Goal: Task Accomplishment & Management: Manage account settings

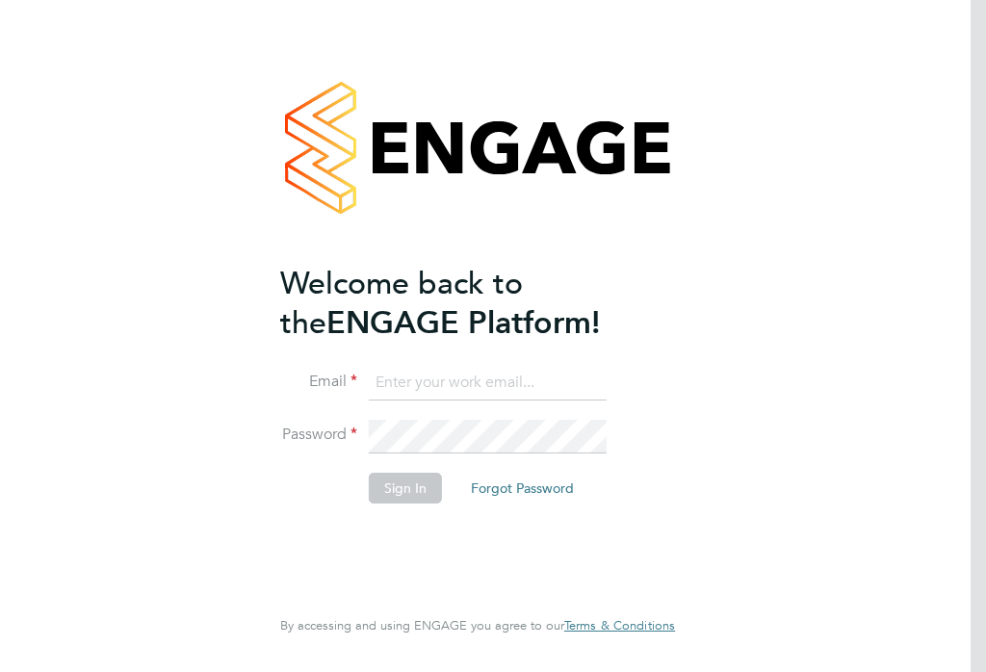
click at [413, 375] on input at bounding box center [488, 383] width 238 height 35
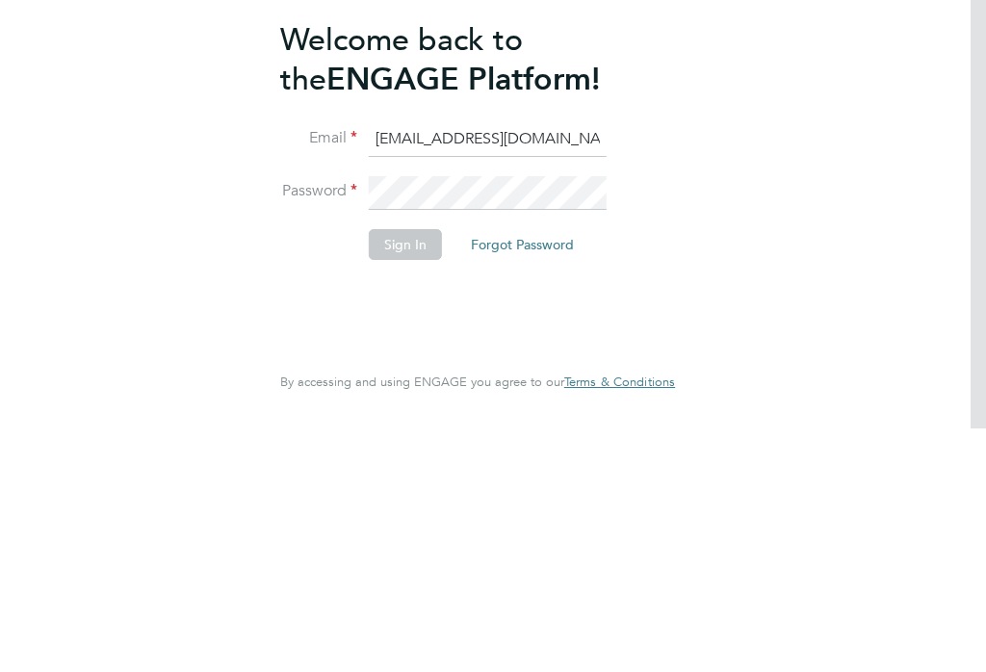
type input "[EMAIL_ADDRESS][DOMAIN_NAME]"
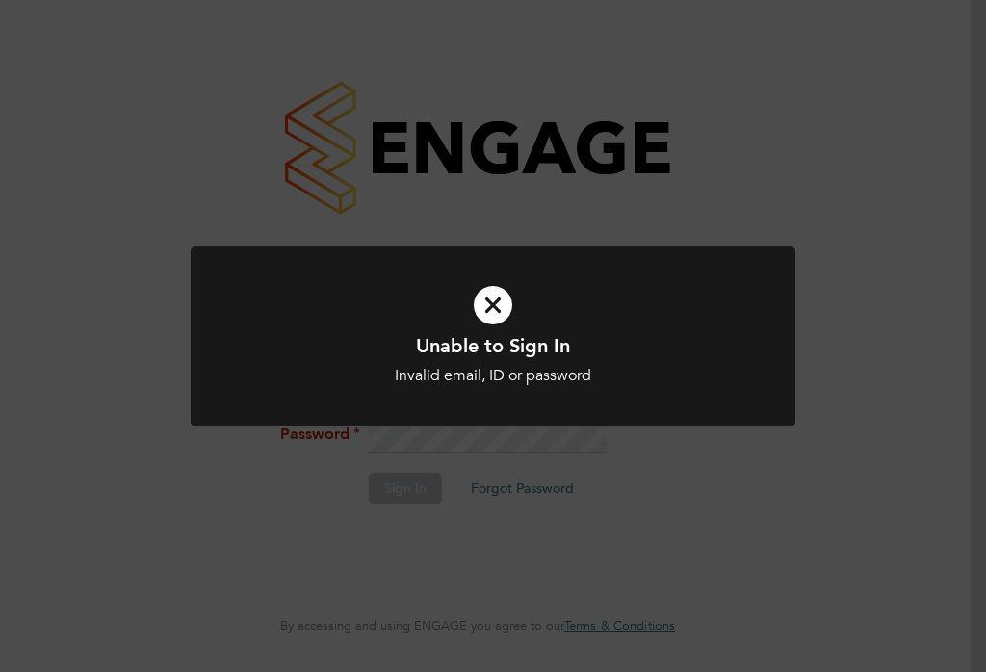
click at [827, 456] on div "Unable to Sign In Invalid email, ID or password Cancel Okay" at bounding box center [493, 336] width 986 height 672
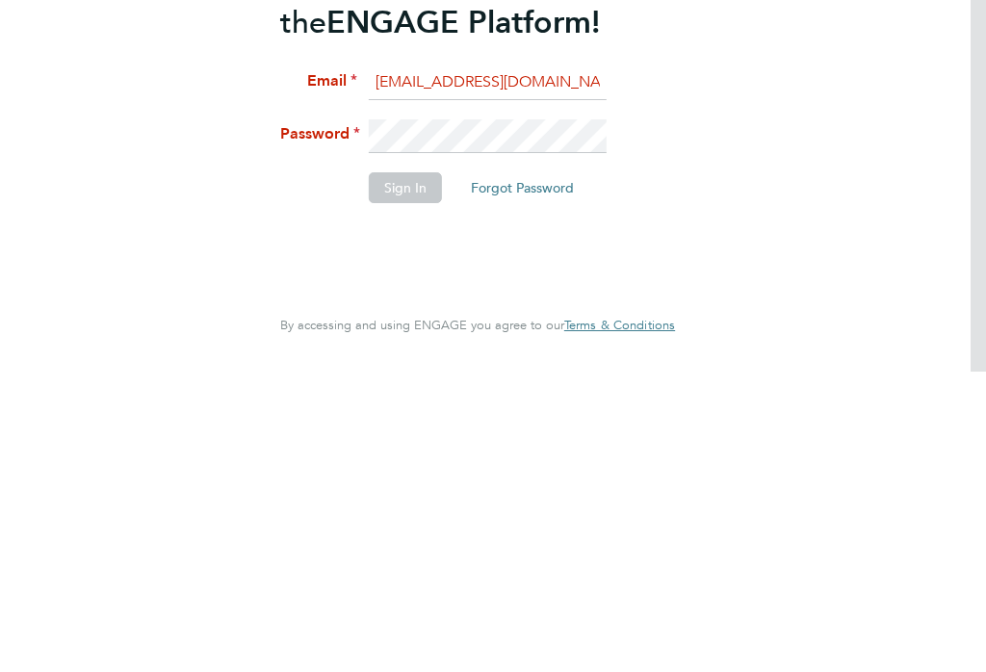
click at [470, 366] on li "Email alysonnewman@me.com" at bounding box center [467, 393] width 375 height 54
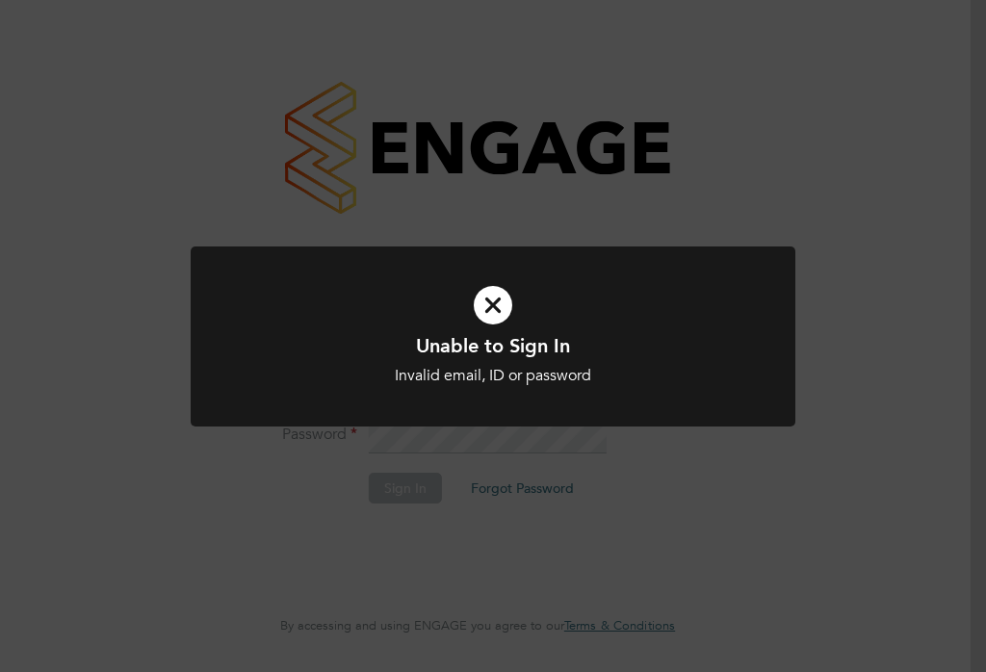
click at [889, 435] on div "Unable to Sign In Invalid email, ID or password Cancel Okay" at bounding box center [493, 336] width 986 height 672
click at [884, 423] on div "Unable to Sign In Invalid email, ID or password Cancel Okay" at bounding box center [493, 336] width 986 height 672
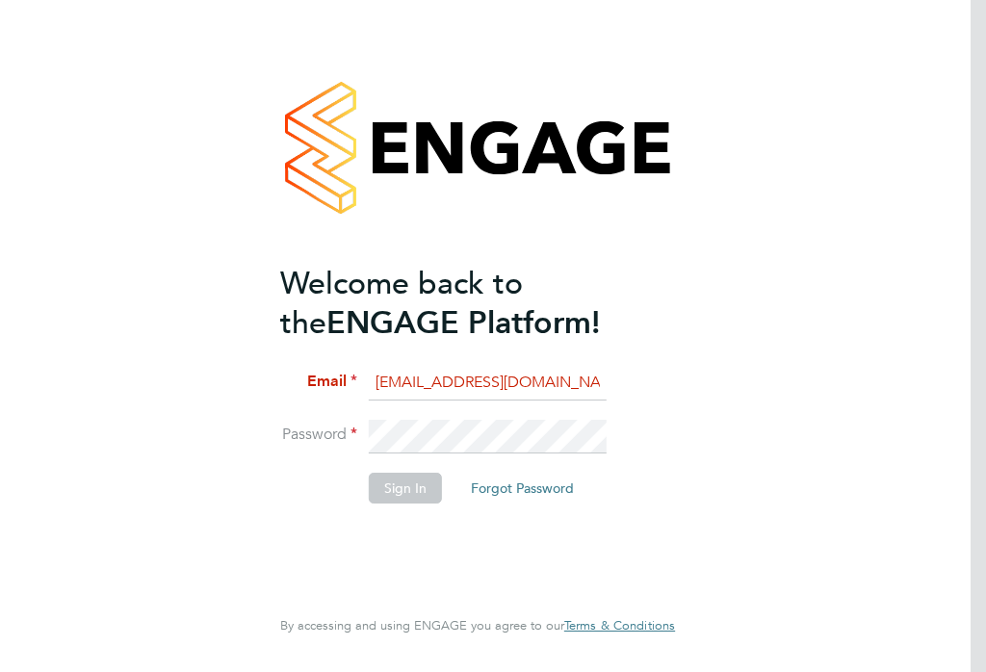
click at [506, 420] on li "Email alysonnewman@me.com" at bounding box center [467, 393] width 375 height 54
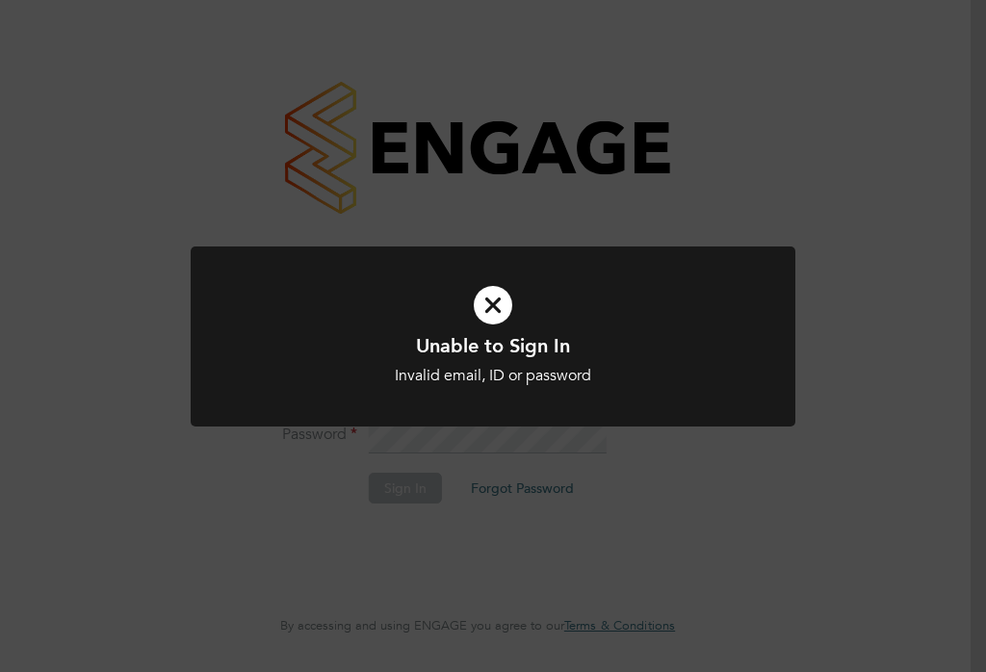
click at [851, 476] on div "Unable to Sign In Invalid email, ID or password Cancel Okay" at bounding box center [493, 336] width 986 height 672
click at [867, 468] on div "Unable to Sign In Invalid email, ID or password Cancel Okay" at bounding box center [493, 336] width 986 height 672
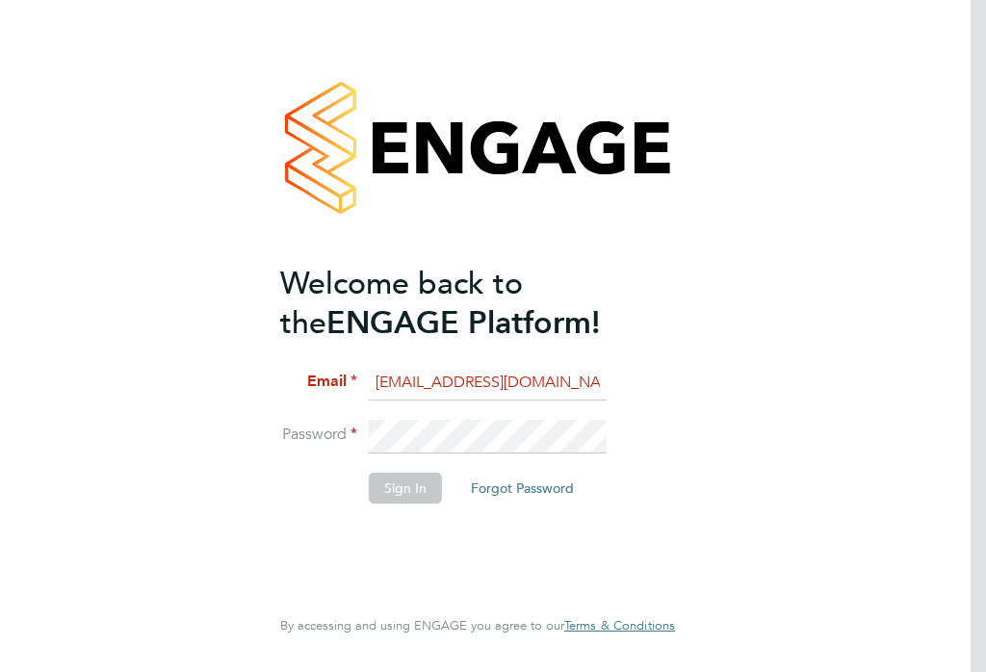
click at [515, 486] on button "Forgot Password" at bounding box center [522, 488] width 134 height 31
click at [397, 371] on input at bounding box center [488, 383] width 238 height 35
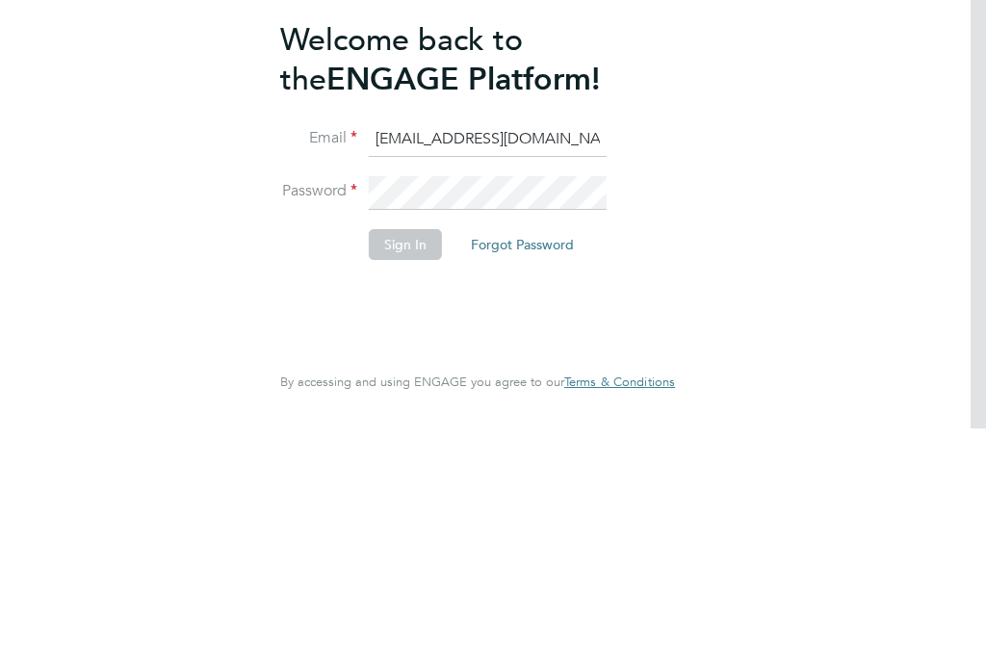
type input "[EMAIL_ADDRESS][DOMAIN_NAME]"
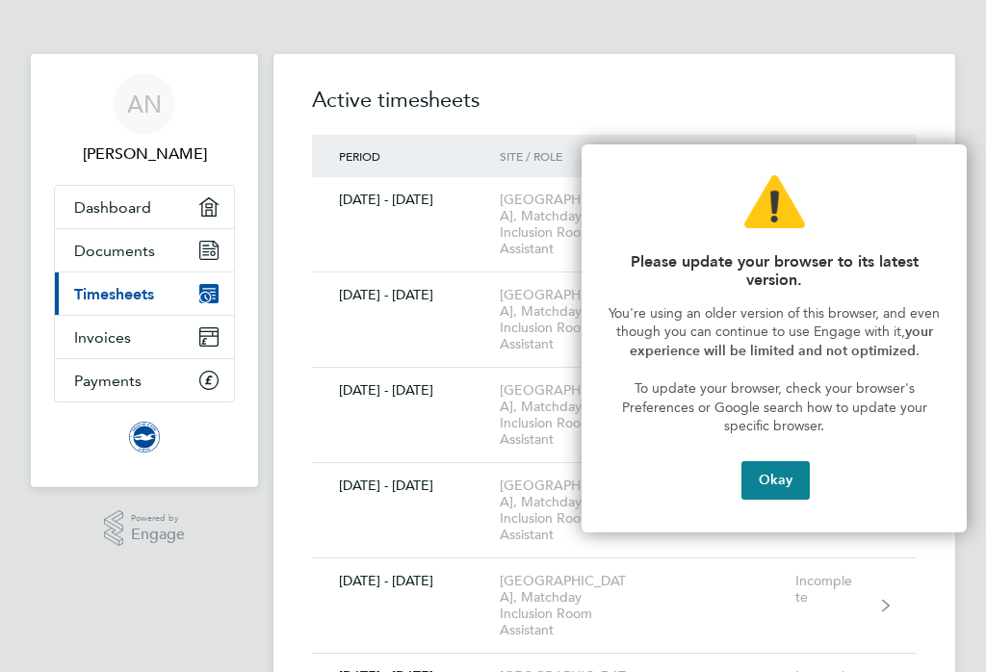
click at [774, 469] on button "Okay" at bounding box center [775, 480] width 68 height 38
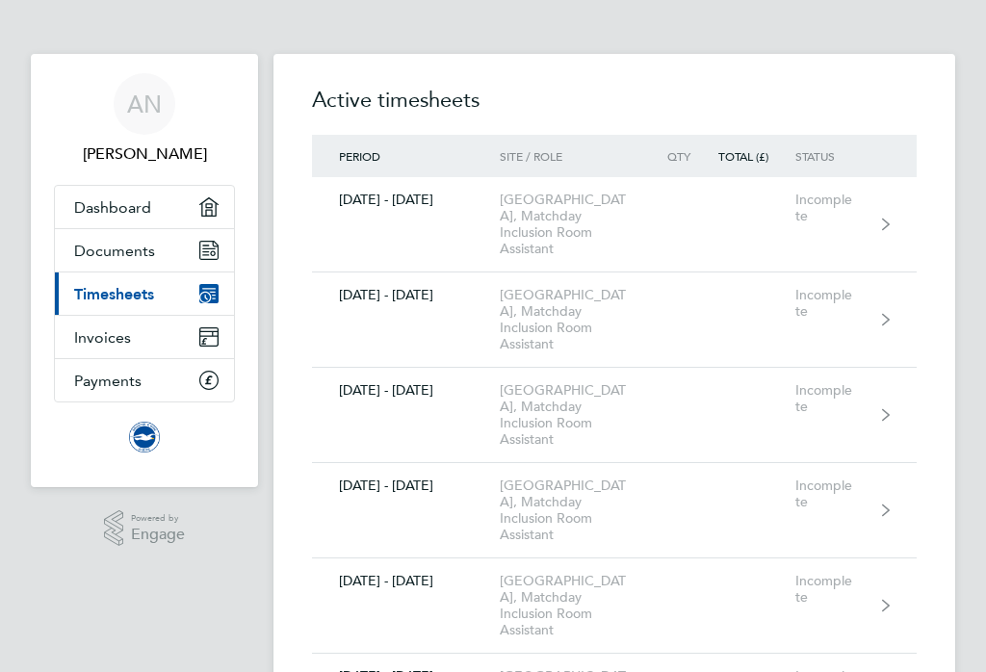
click at [185, 291] on link "Current page: Timesheets" at bounding box center [144, 293] width 179 height 42
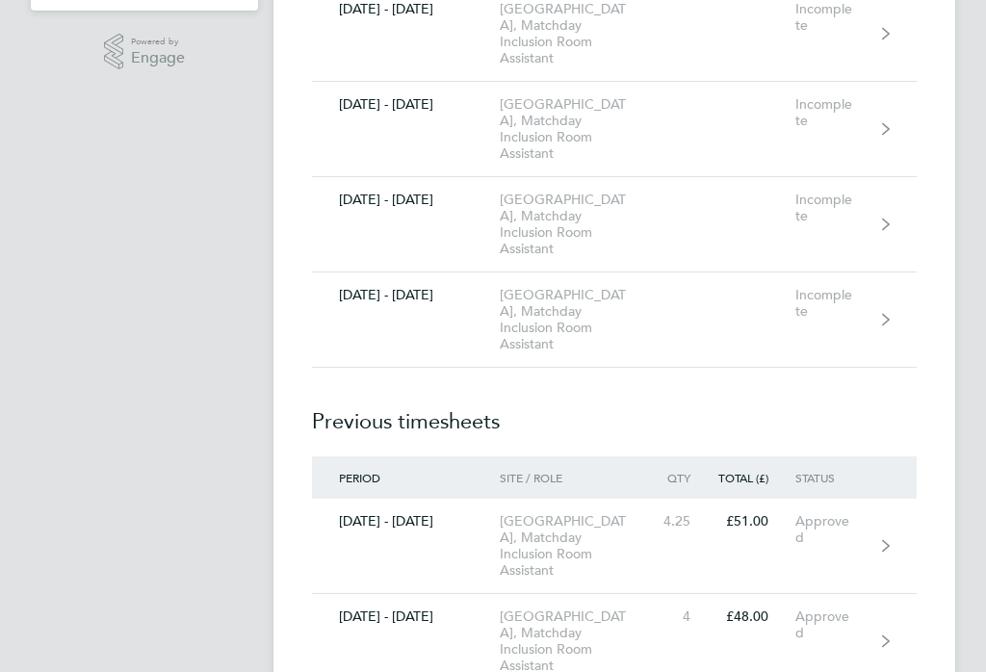
scroll to position [476, 0]
click at [881, 327] on link "01 - 31 Aug 2025 American Express Community Stadium, Matchday Inclusion Room As…" at bounding box center [614, 319] width 604 height 95
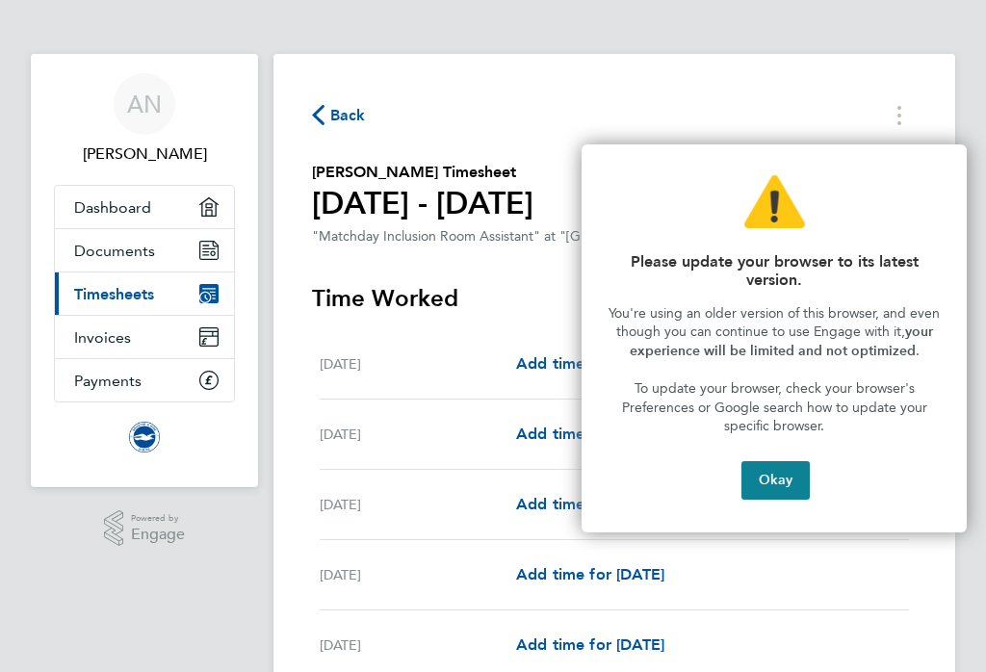
click at [785, 481] on button "Okay" at bounding box center [775, 480] width 68 height 38
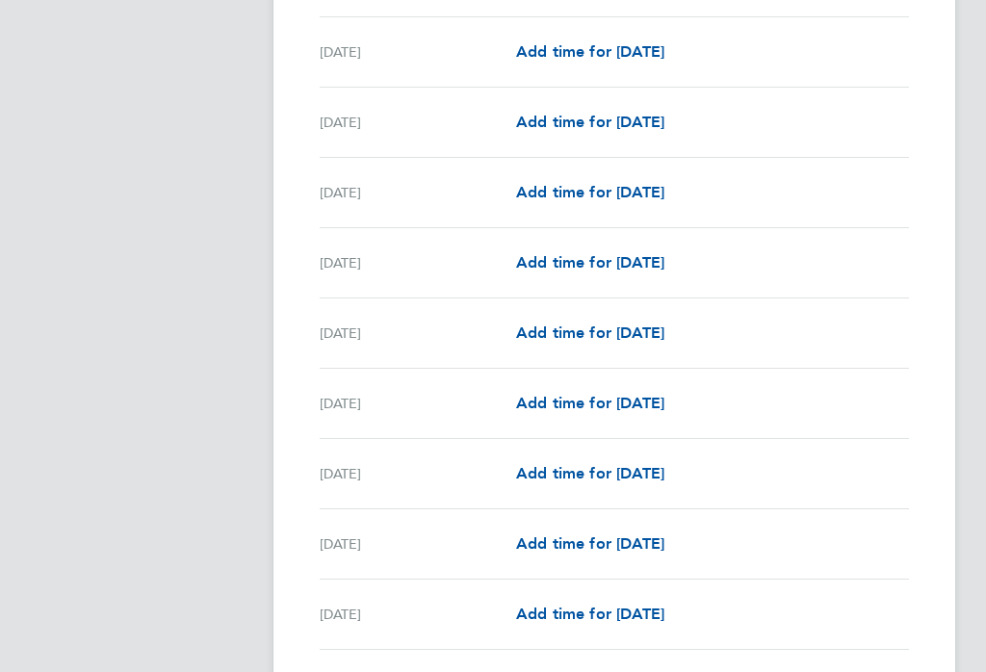
scroll to position [1977, 0]
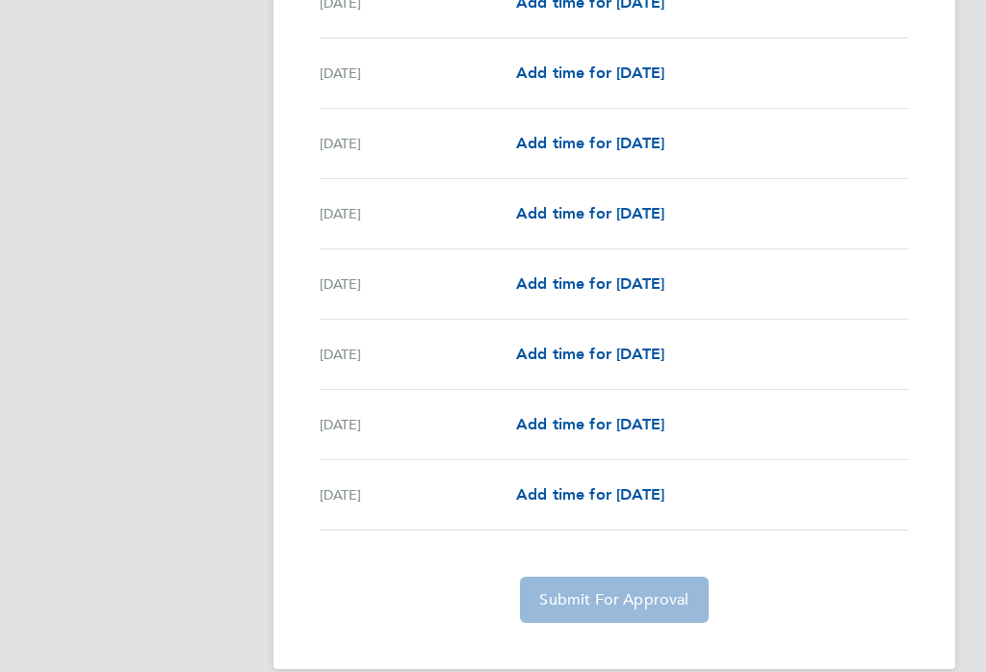
click at [562, 485] on link "Add time for Sun 31 Aug" at bounding box center [590, 494] width 148 height 23
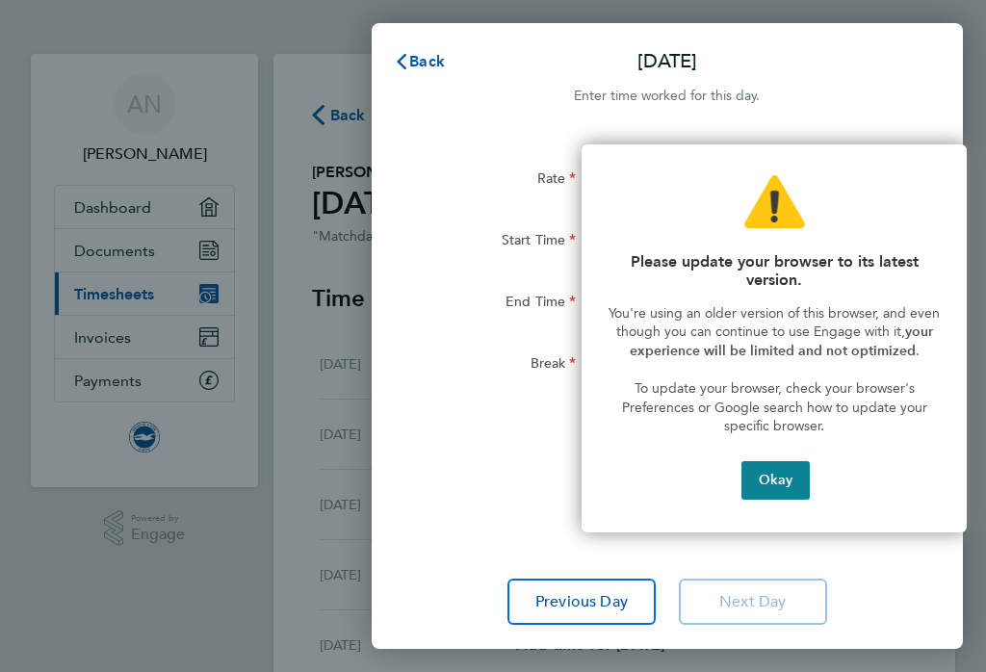
click at [777, 464] on button "Okay" at bounding box center [775, 480] width 68 height 38
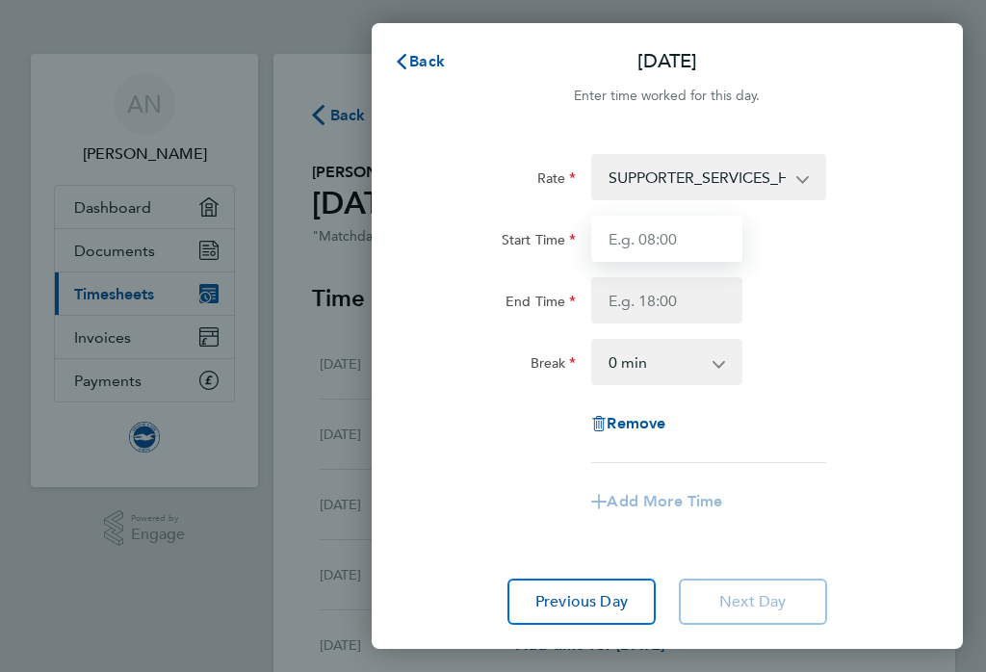
click at [695, 229] on input "Start Time" at bounding box center [666, 239] width 151 height 46
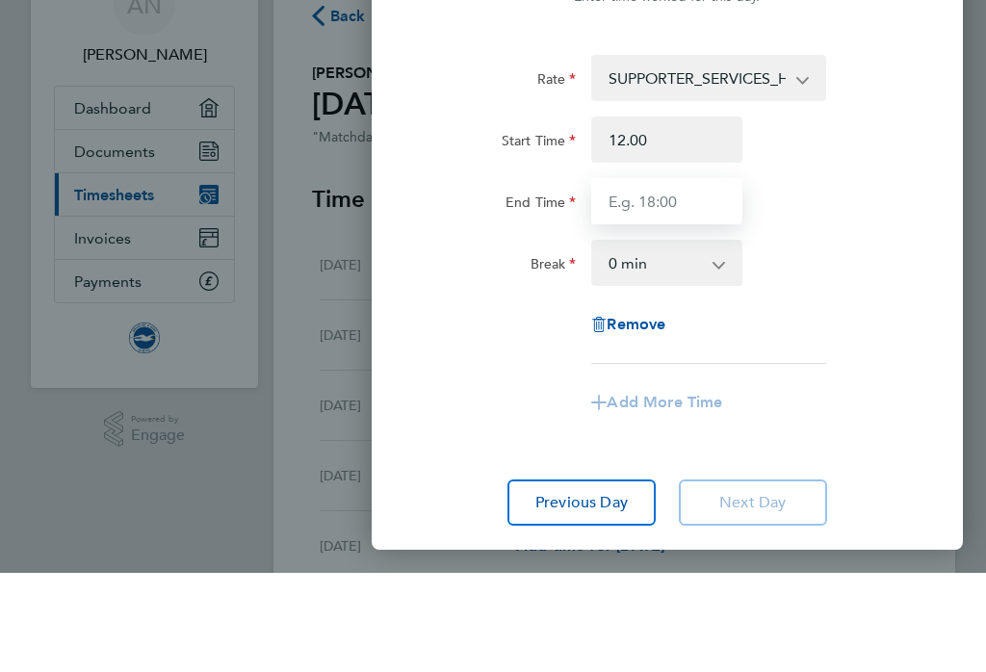
click at [684, 277] on input "End Time" at bounding box center [666, 300] width 151 height 46
type input "12:00"
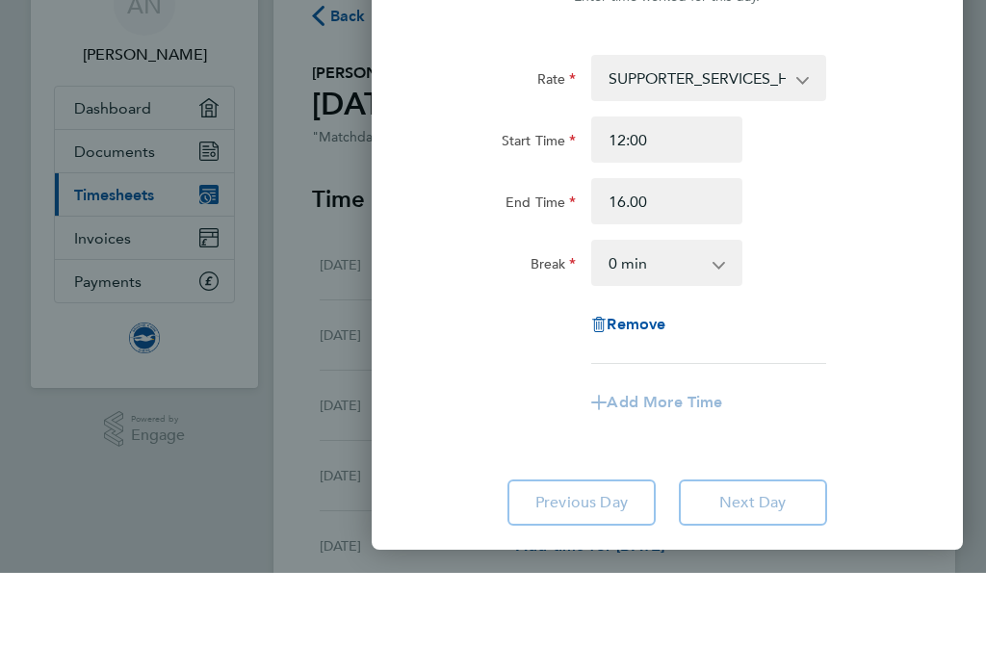
type input "16:00"
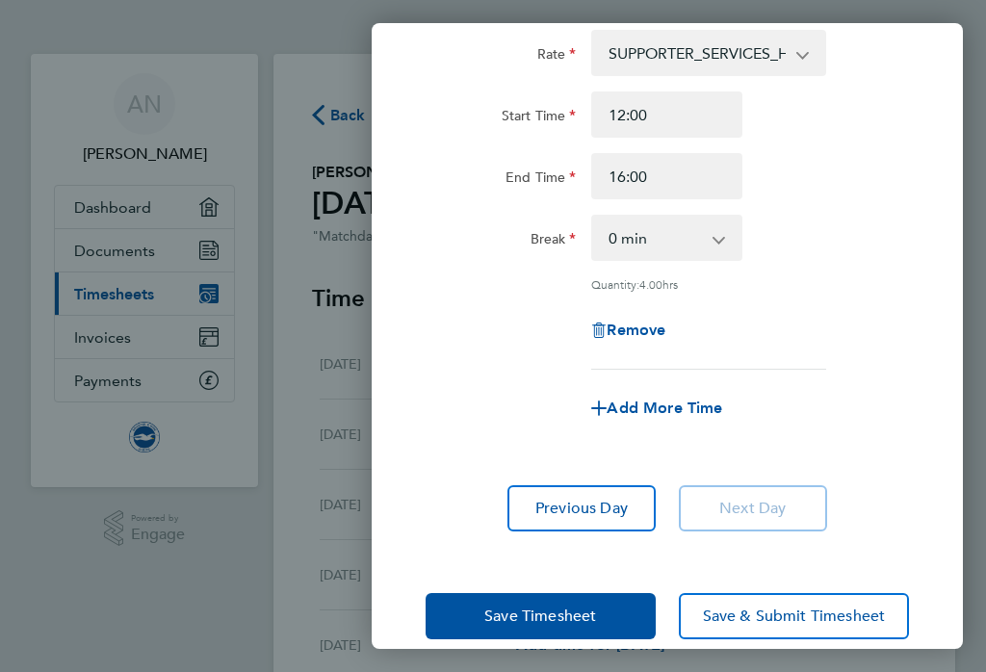
scroll to position [123, 0]
click at [723, 612] on span "Save & Submit Timesheet" at bounding box center [794, 616] width 183 height 19
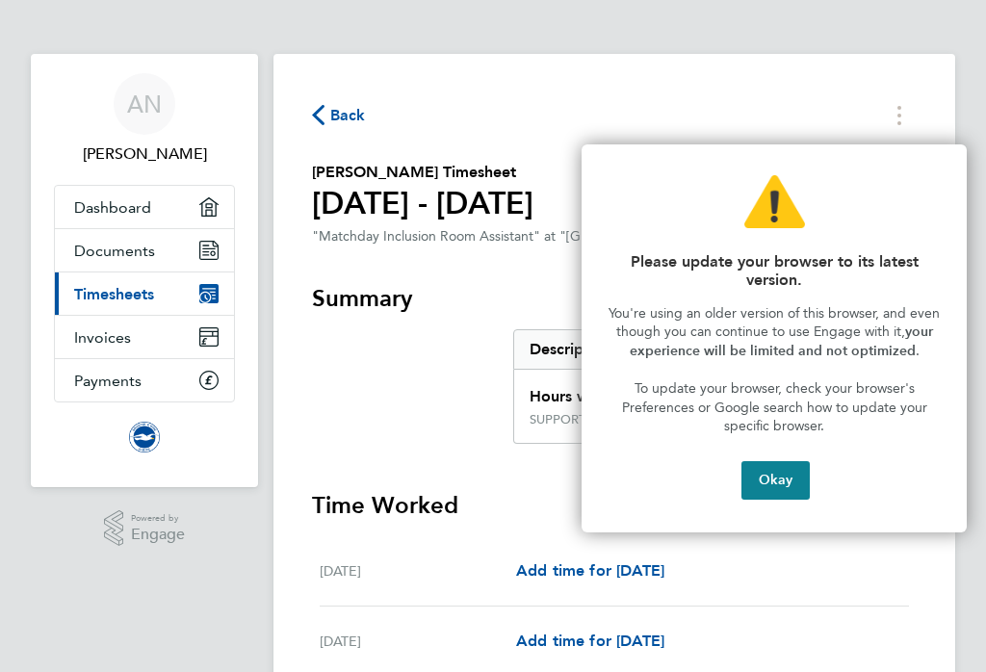
click at [779, 463] on button "Okay" at bounding box center [775, 480] width 68 height 38
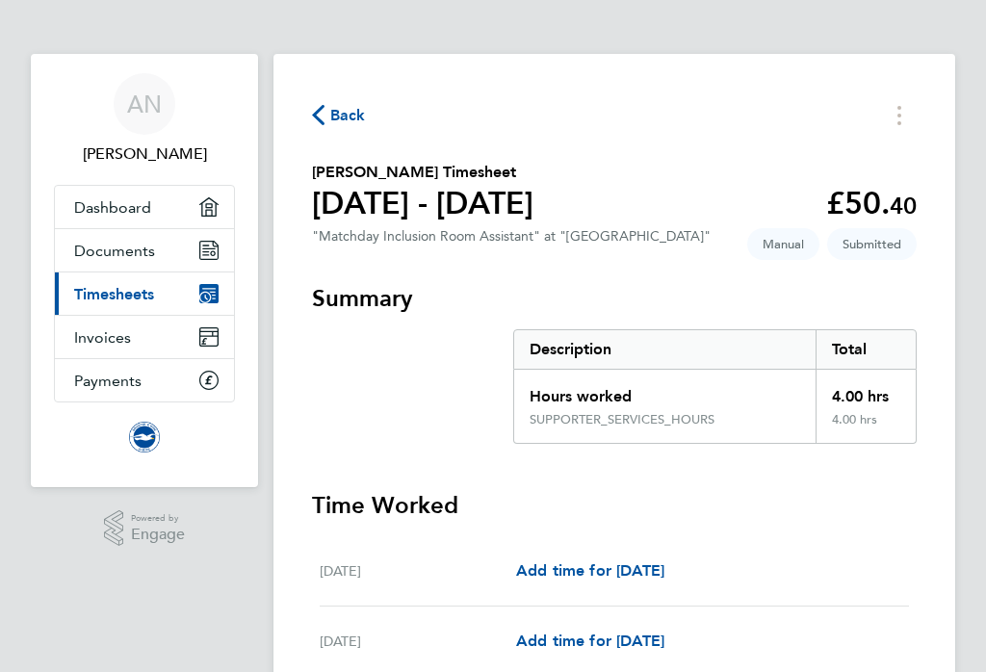
click at [142, 204] on span "Dashboard" at bounding box center [112, 207] width 77 height 18
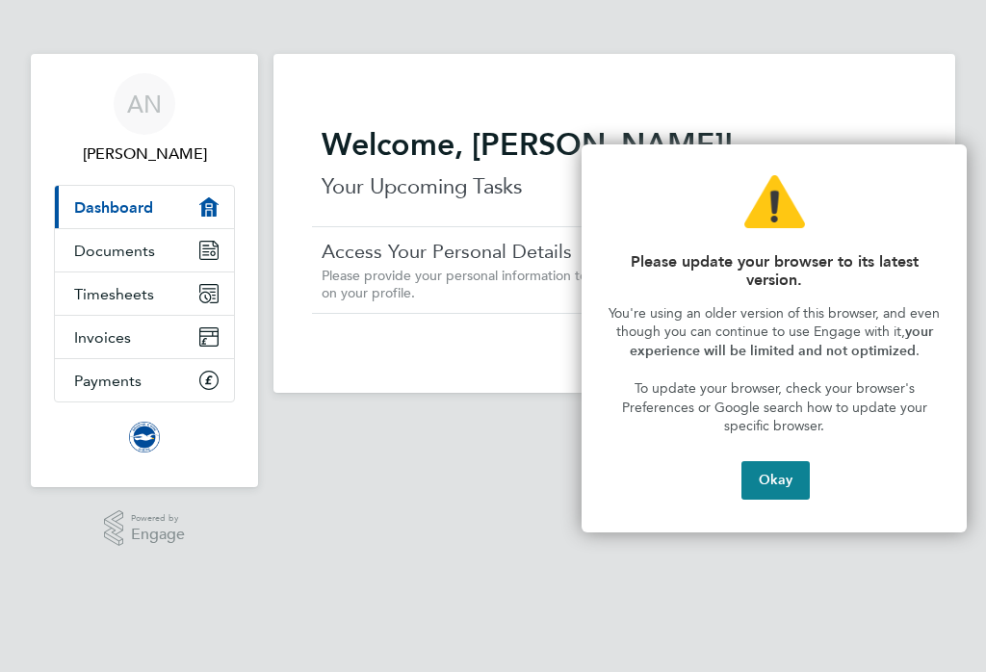
click at [790, 466] on button "Okay" at bounding box center [775, 480] width 68 height 38
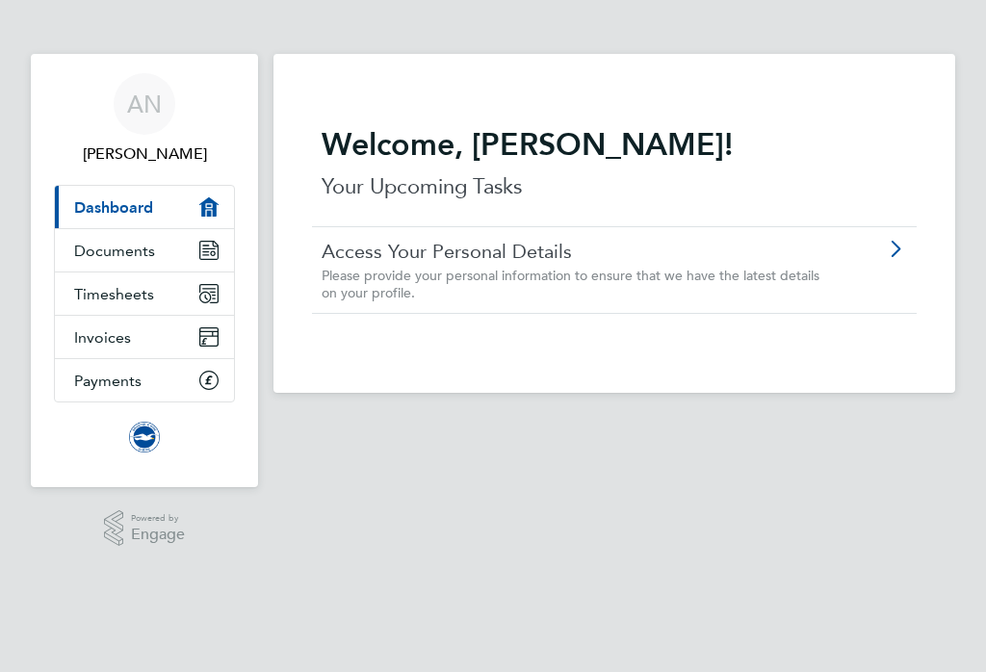
click at [137, 244] on span "Documents" at bounding box center [114, 251] width 81 height 18
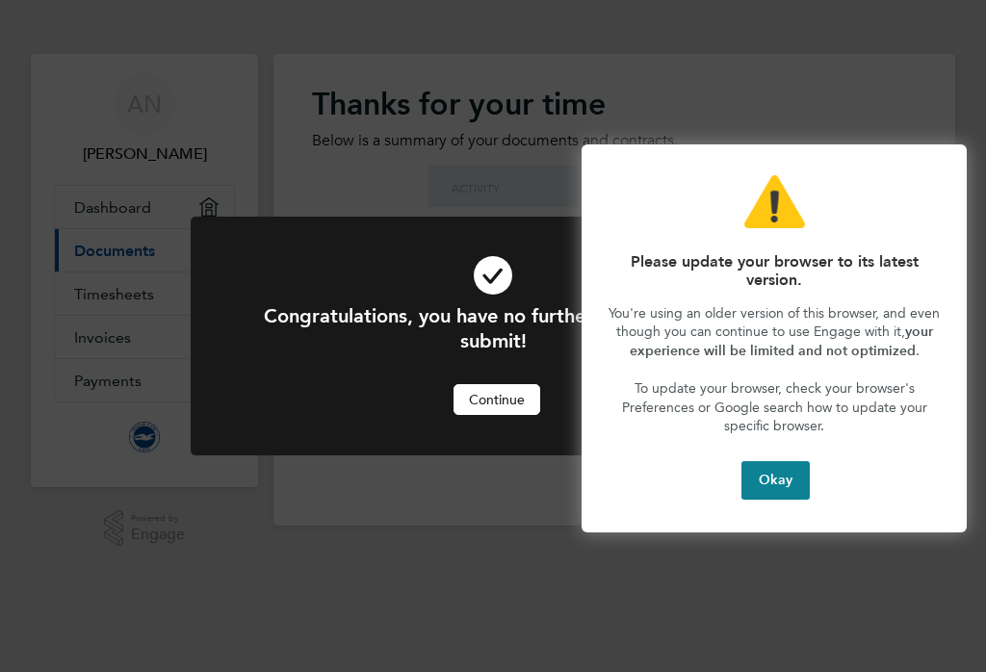
click at [790, 467] on button "Okay" at bounding box center [775, 480] width 68 height 38
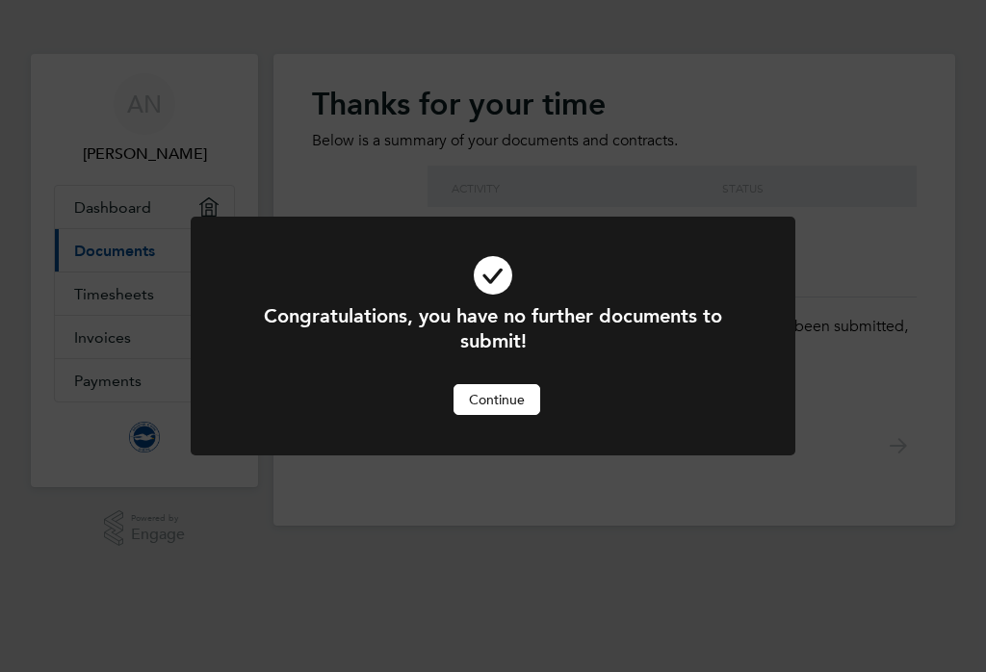
click at [510, 388] on button "Continue" at bounding box center [496, 399] width 87 height 31
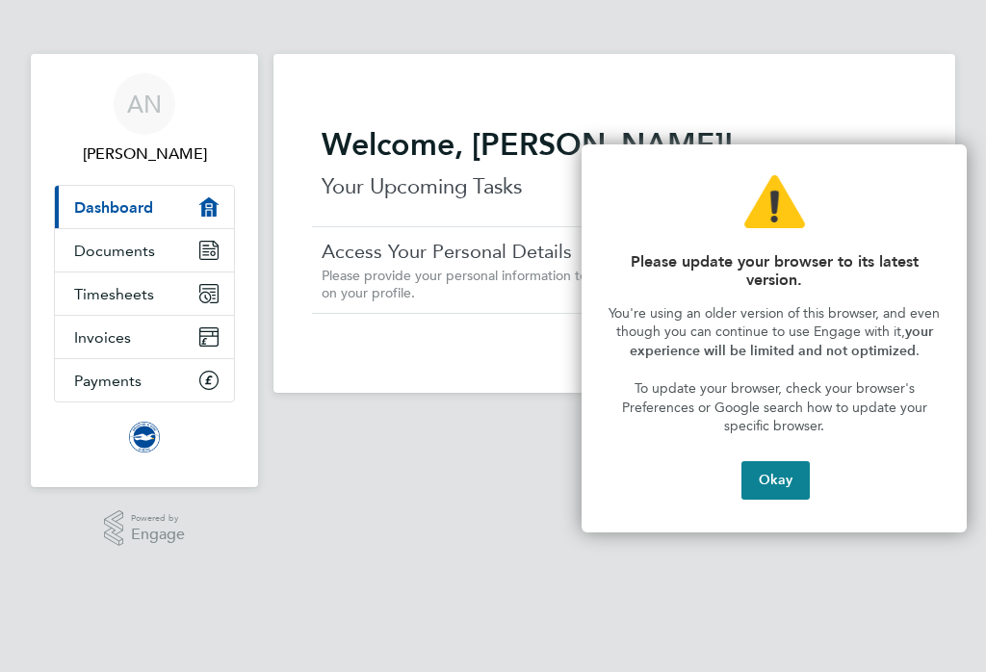
click at [783, 466] on button "Okay" at bounding box center [775, 480] width 68 height 38
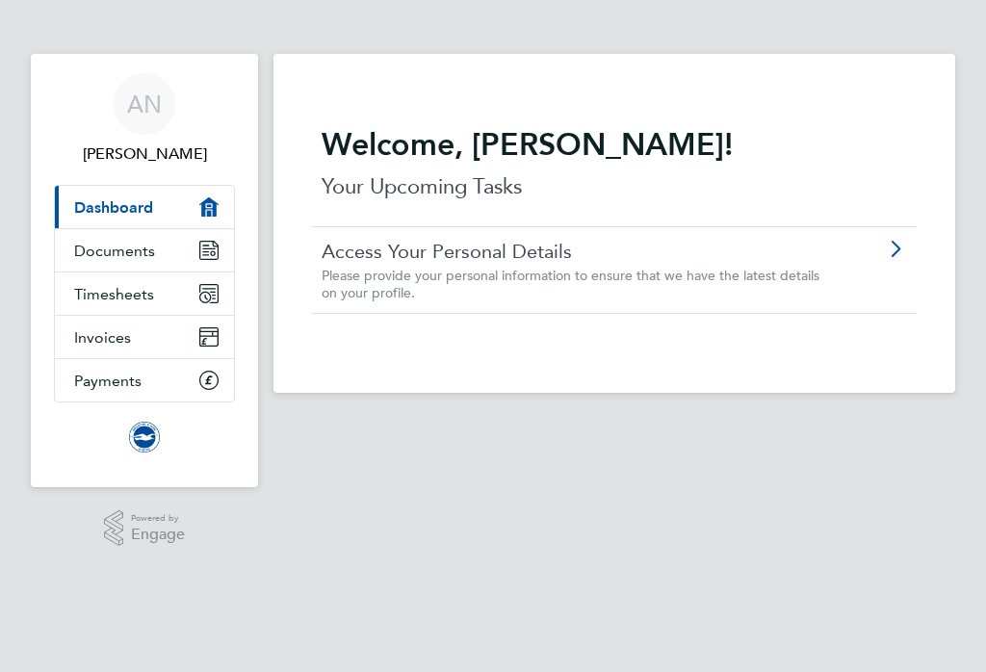
click at [99, 381] on span "Payments" at bounding box center [107, 381] width 67 height 18
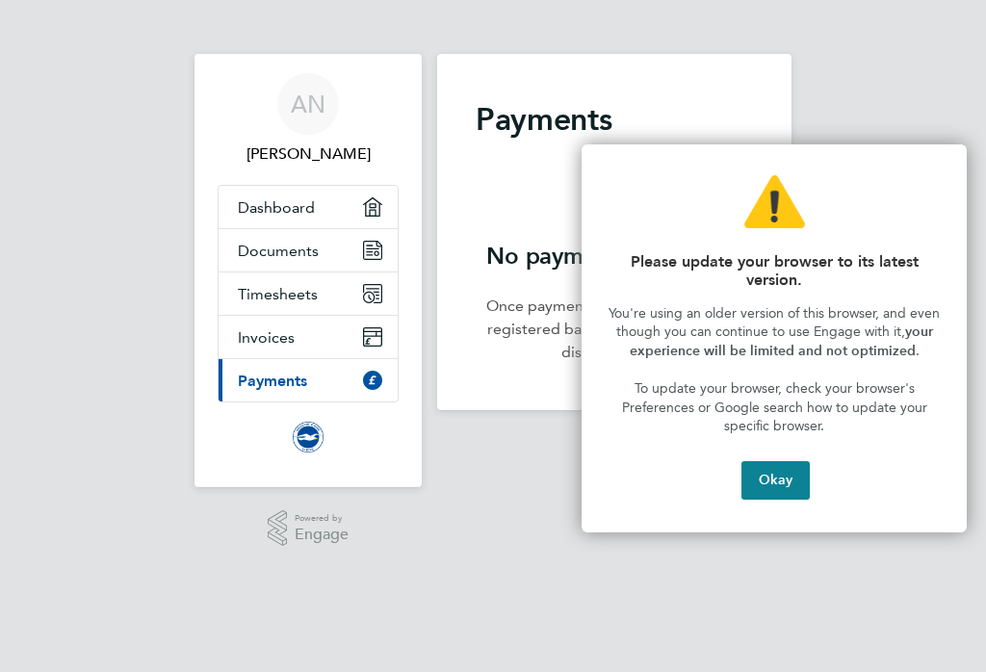
click at [291, 342] on span "Invoices" at bounding box center [266, 337] width 57 height 18
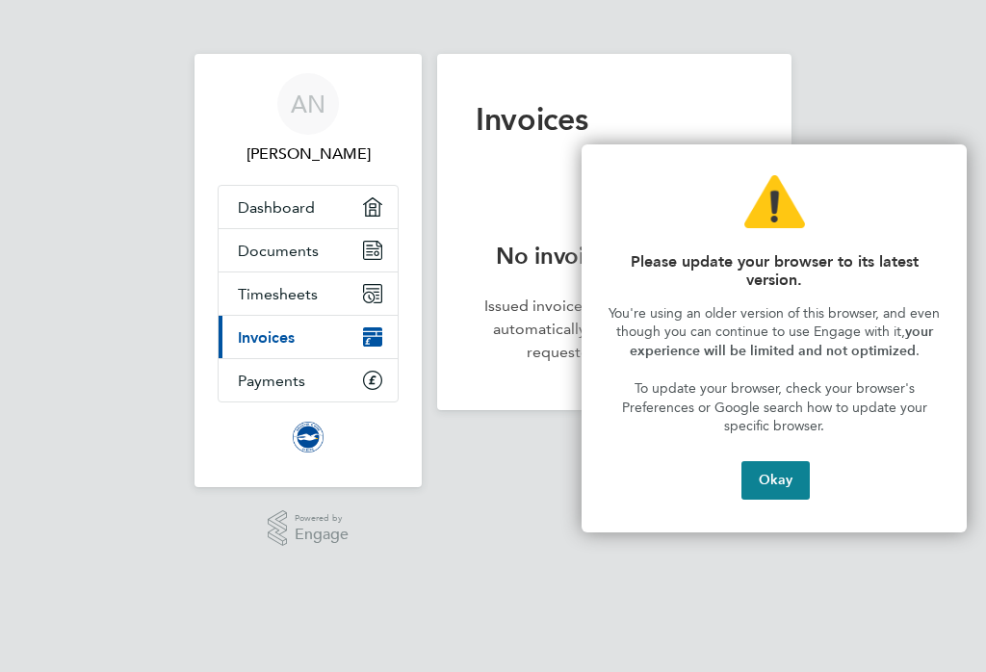
click at [305, 282] on link "Timesheets" at bounding box center [307, 293] width 179 height 42
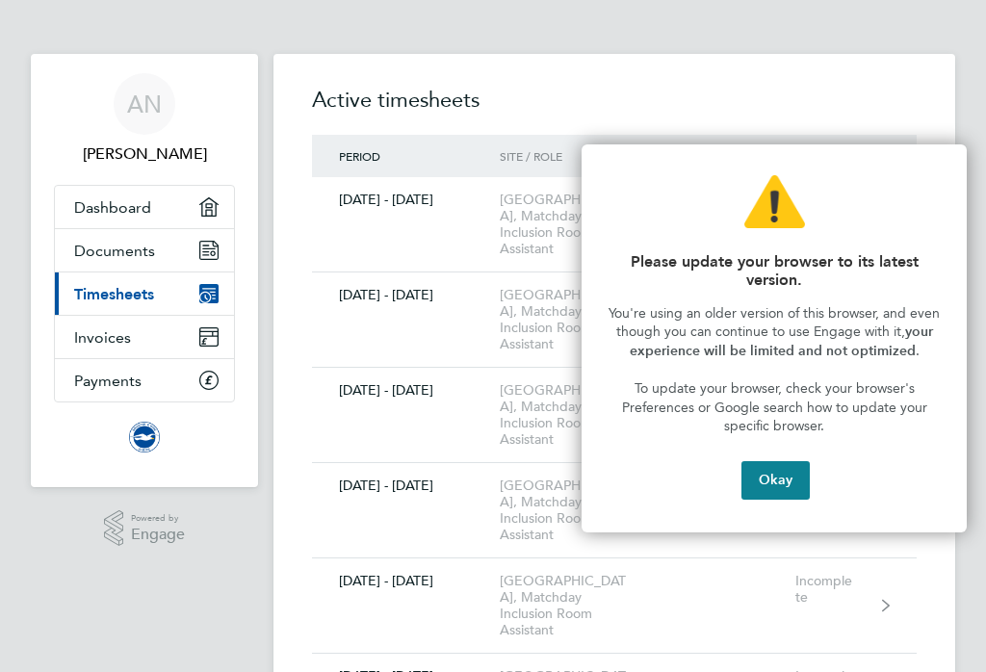
click at [787, 474] on button "Okay" at bounding box center [775, 480] width 68 height 38
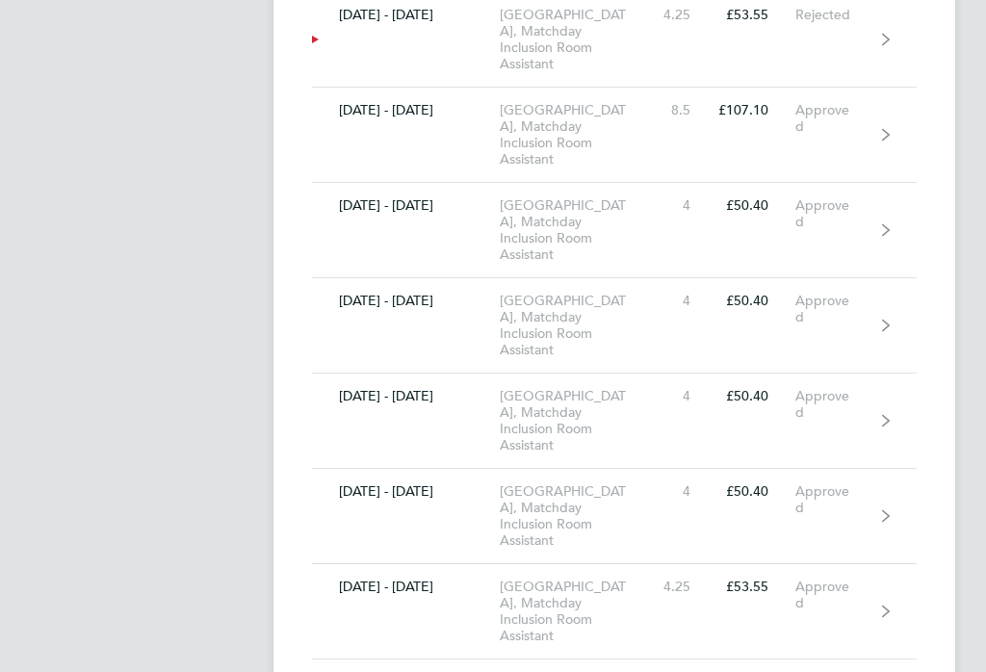
scroll to position [1418, 0]
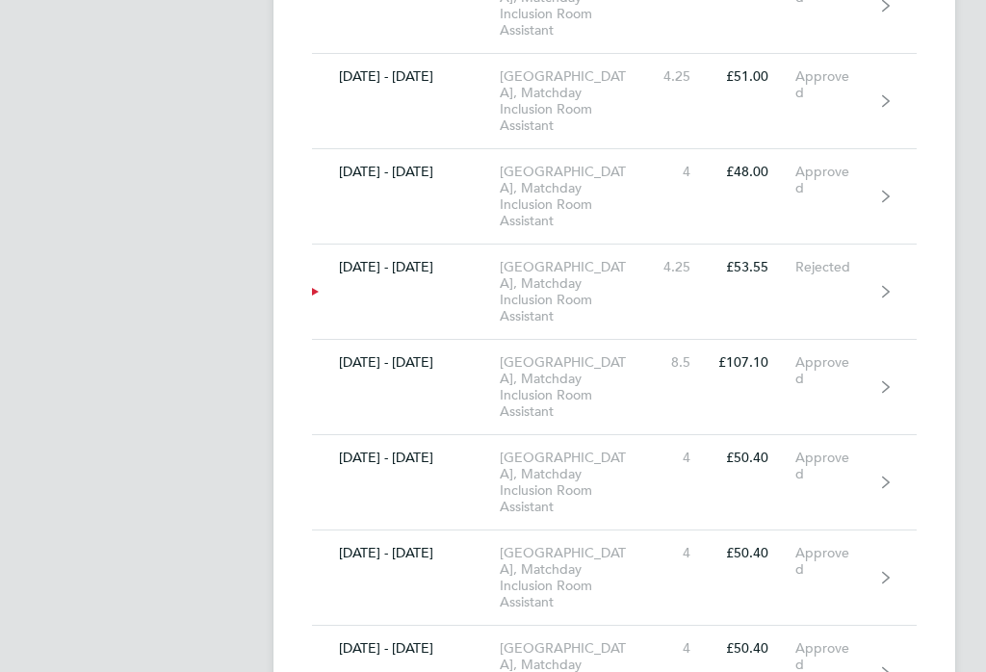
click at [312, 296] on polygon at bounding box center [315, 293] width 7 height 8
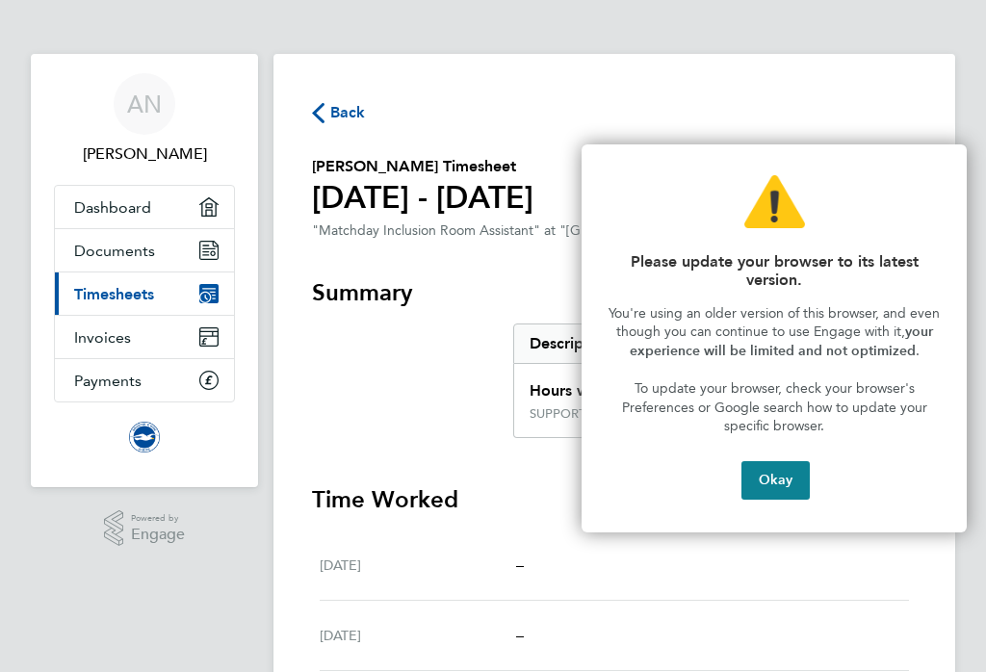
click at [783, 474] on button "Okay" at bounding box center [775, 480] width 68 height 38
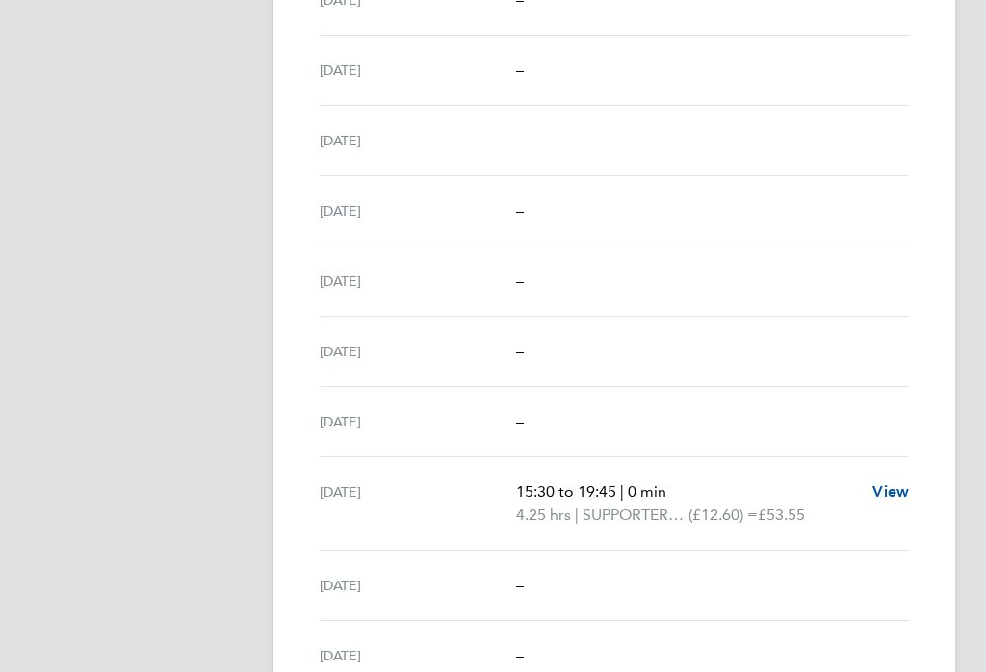
scroll to position [637, 0]
click at [893, 499] on span "View" at bounding box center [890, 489] width 37 height 18
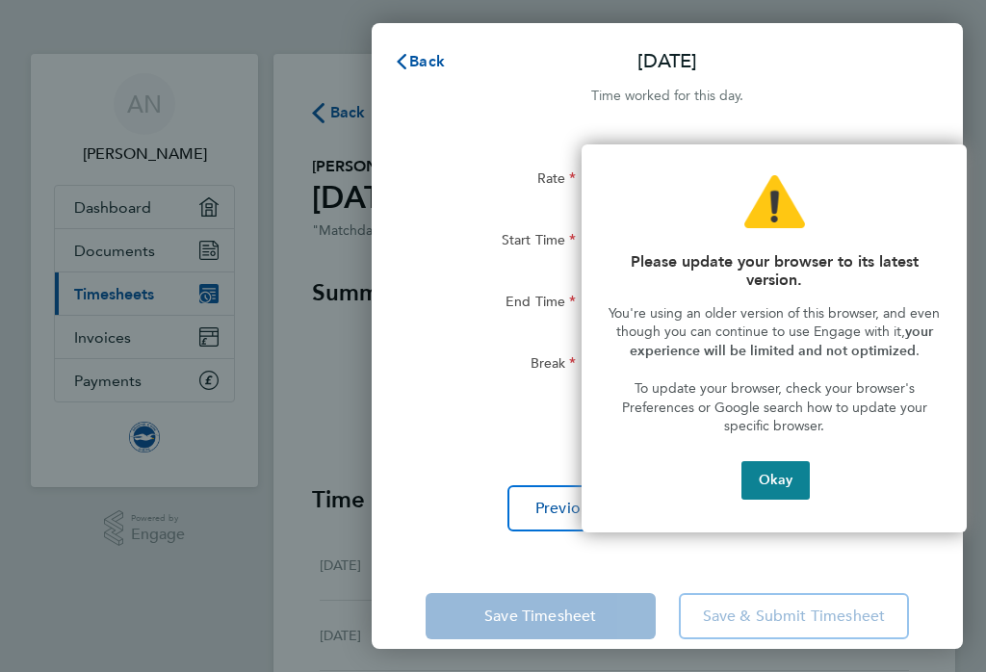
click at [782, 483] on button "Okay" at bounding box center [775, 480] width 68 height 38
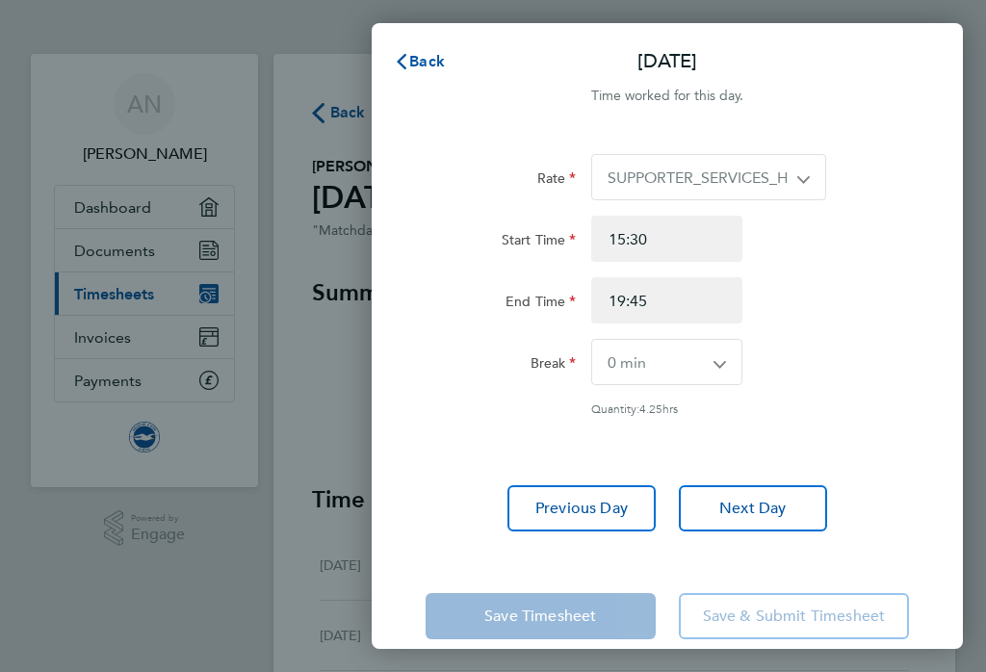
click at [416, 47] on button "Back" at bounding box center [419, 61] width 90 height 38
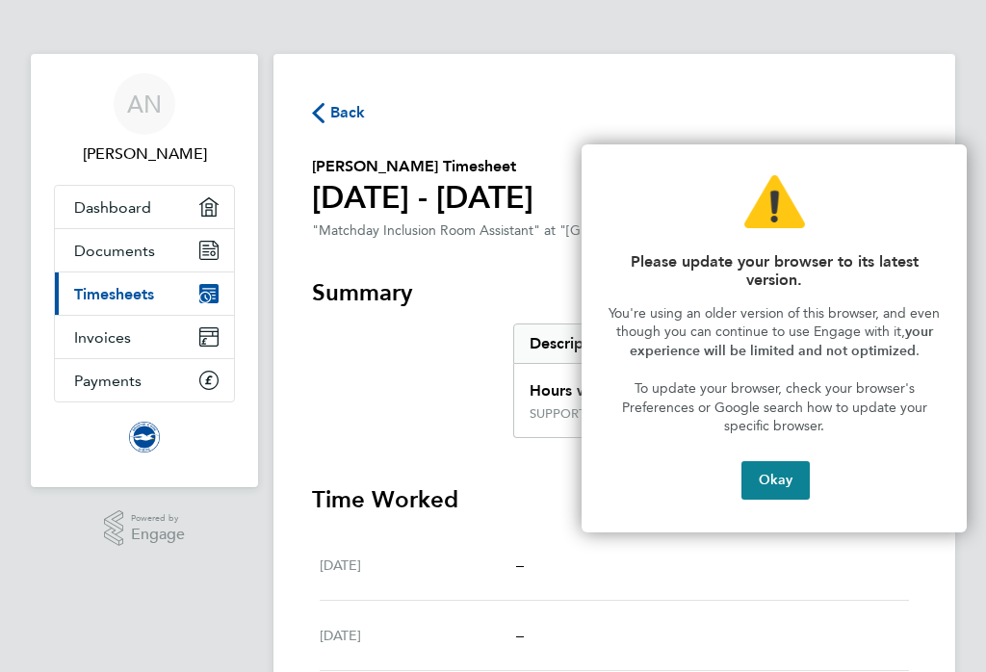
click at [774, 483] on button "Okay" at bounding box center [775, 480] width 68 height 38
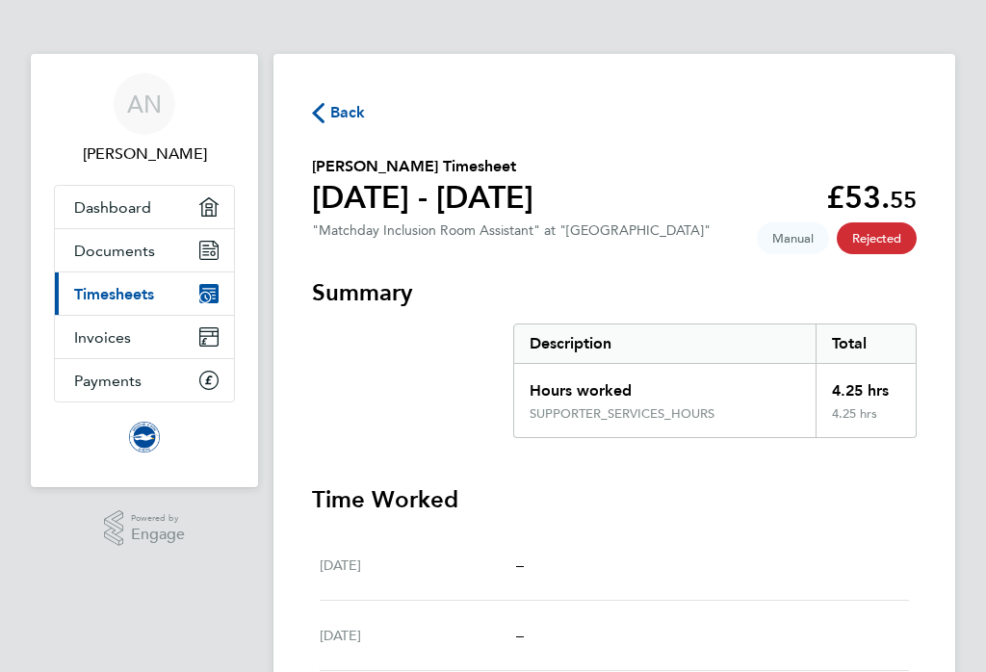
click at [323, 101] on button "Back" at bounding box center [339, 112] width 54 height 24
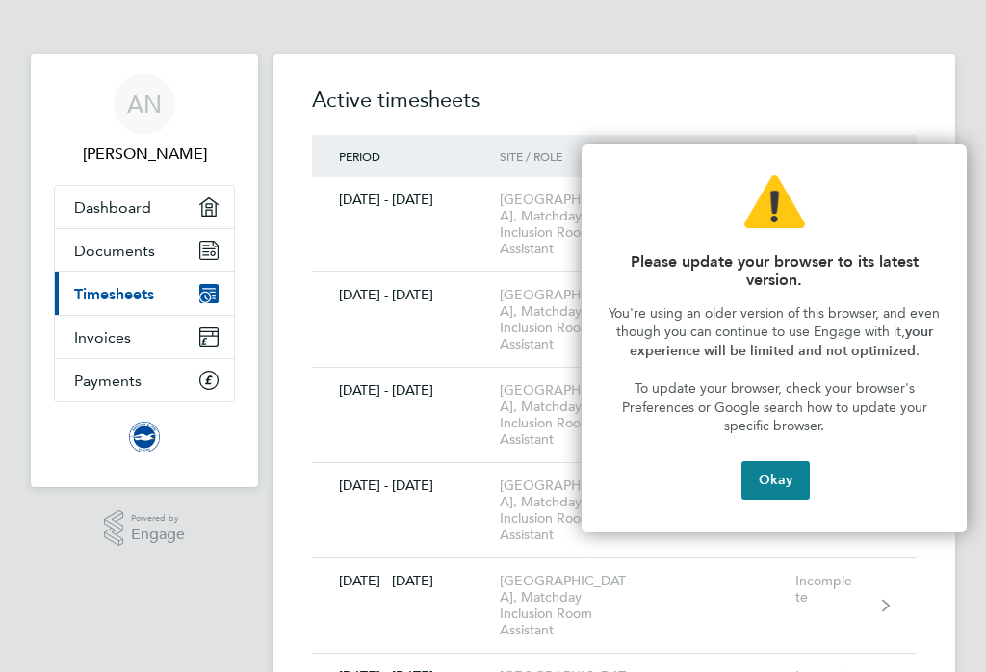
click at [796, 473] on button "Okay" at bounding box center [775, 480] width 68 height 38
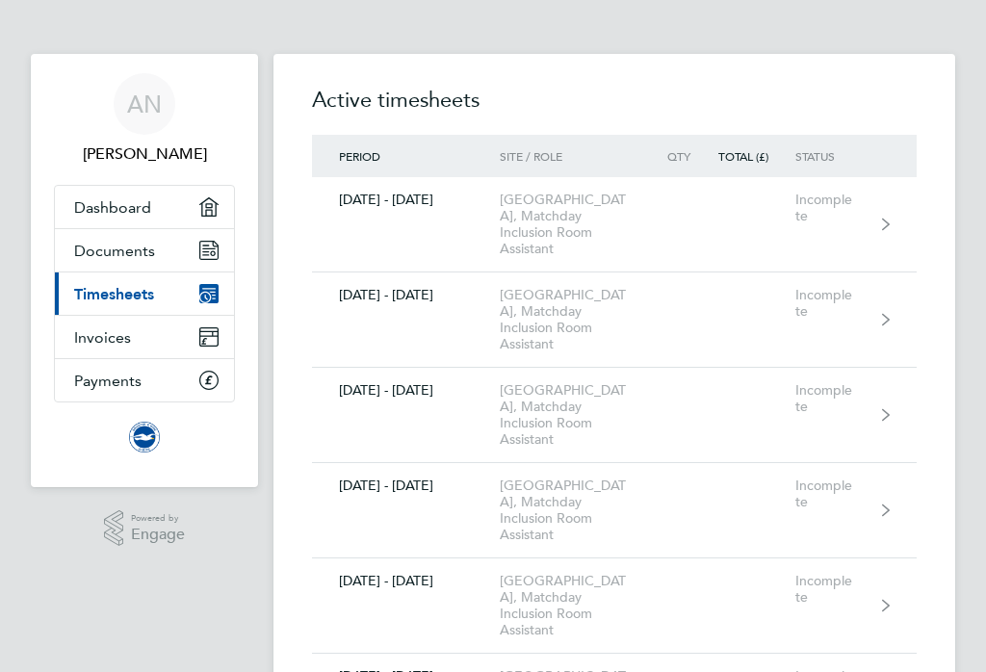
click at [141, 101] on span "AN" at bounding box center [144, 103] width 35 height 25
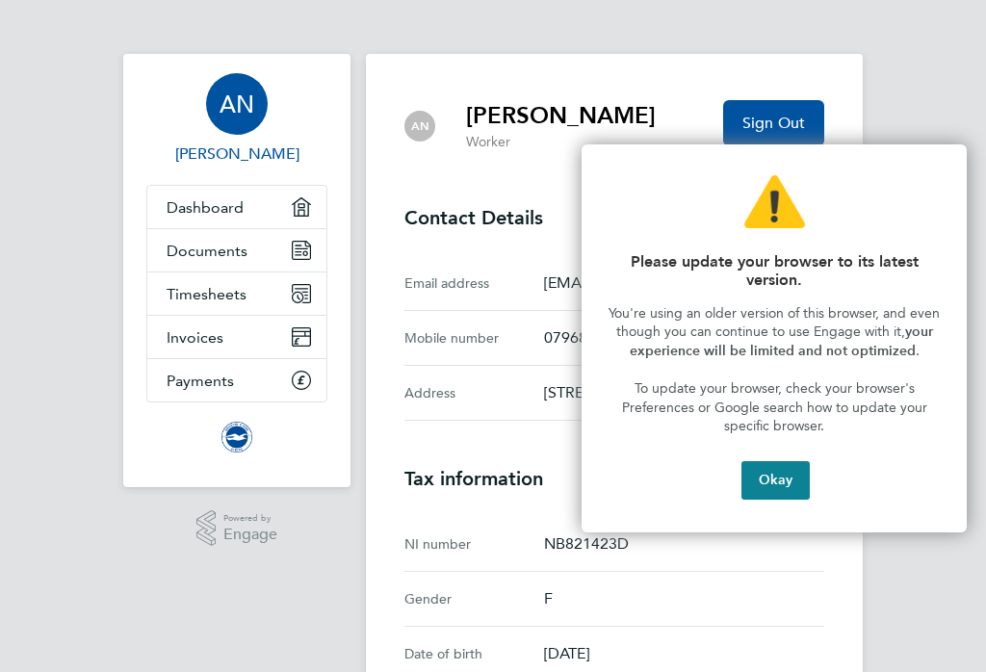
click at [759, 469] on button "Okay" at bounding box center [775, 480] width 68 height 38
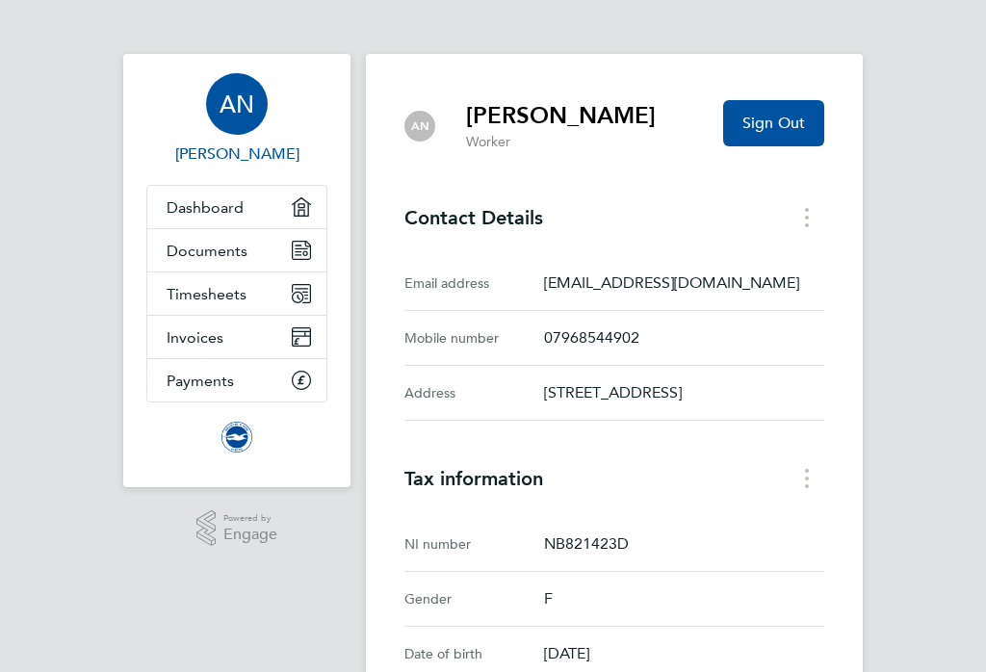
click at [805, 115] on span "Sign Out" at bounding box center [773, 123] width 63 height 19
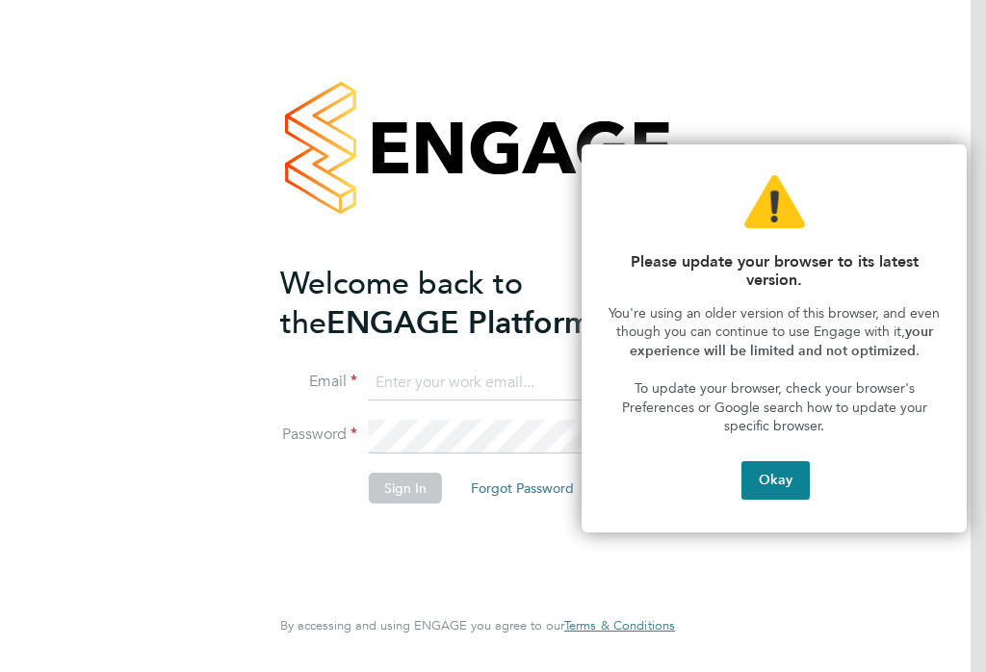
click at [764, 475] on button "Okay" at bounding box center [775, 480] width 68 height 38
